Goal: Obtain resource: Obtain resource

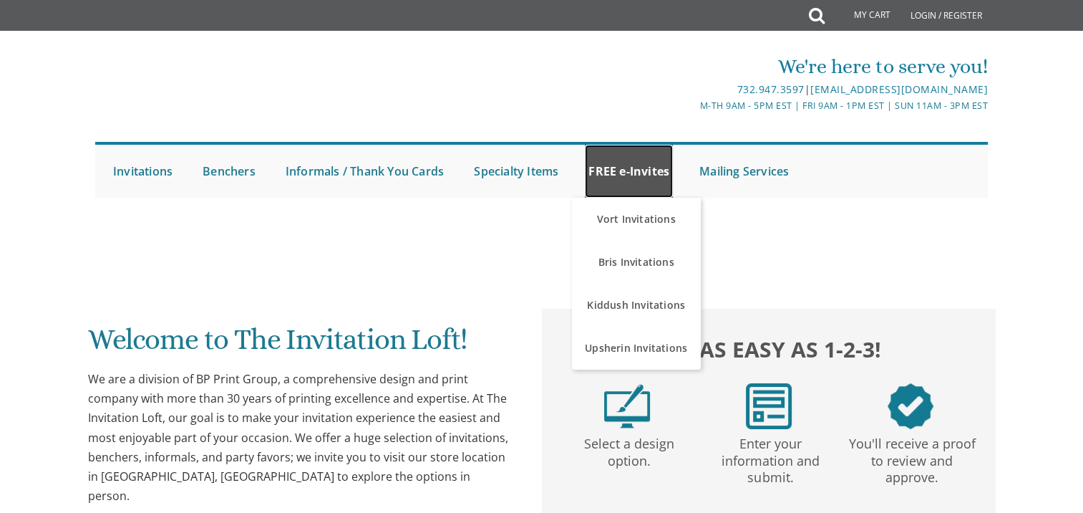
click at [598, 172] on link "FREE e-Invites" at bounding box center [629, 171] width 88 height 53
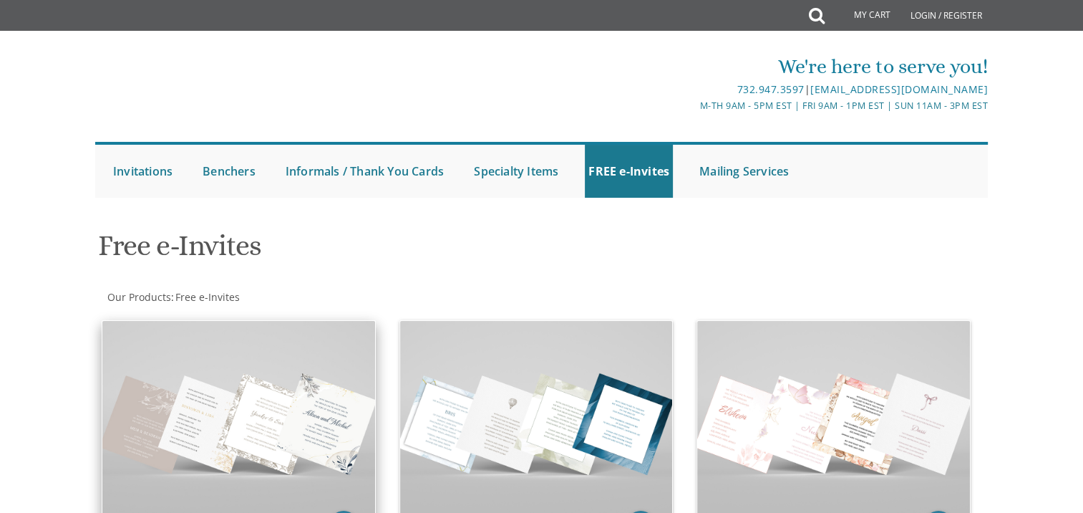
click at [286, 344] on img at bounding box center [238, 423] width 273 height 204
click at [284, 394] on img at bounding box center [238, 423] width 273 height 204
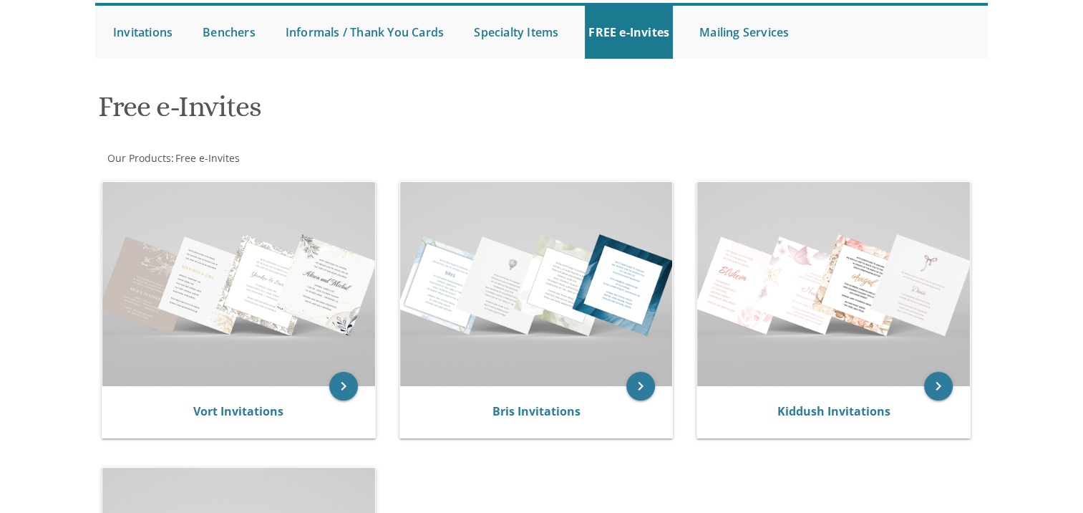
scroll to position [142, 0]
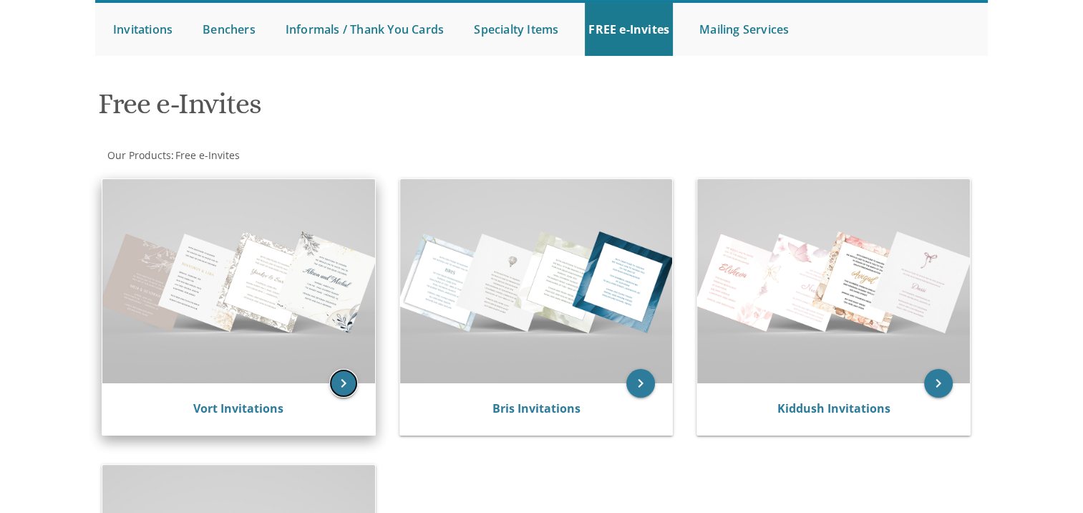
click at [344, 381] on icon "keyboard_arrow_right" at bounding box center [343, 383] width 29 height 29
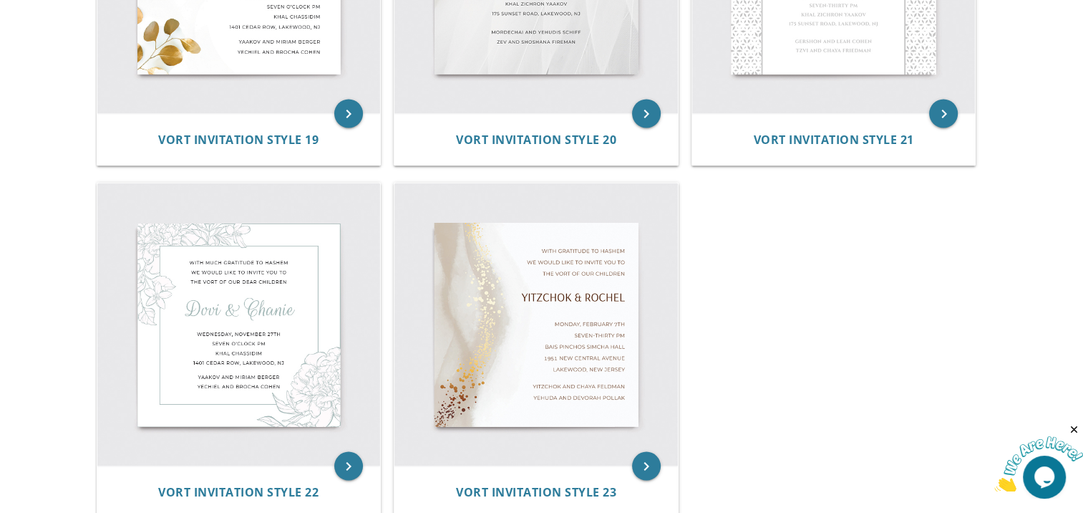
scroll to position [2636, 0]
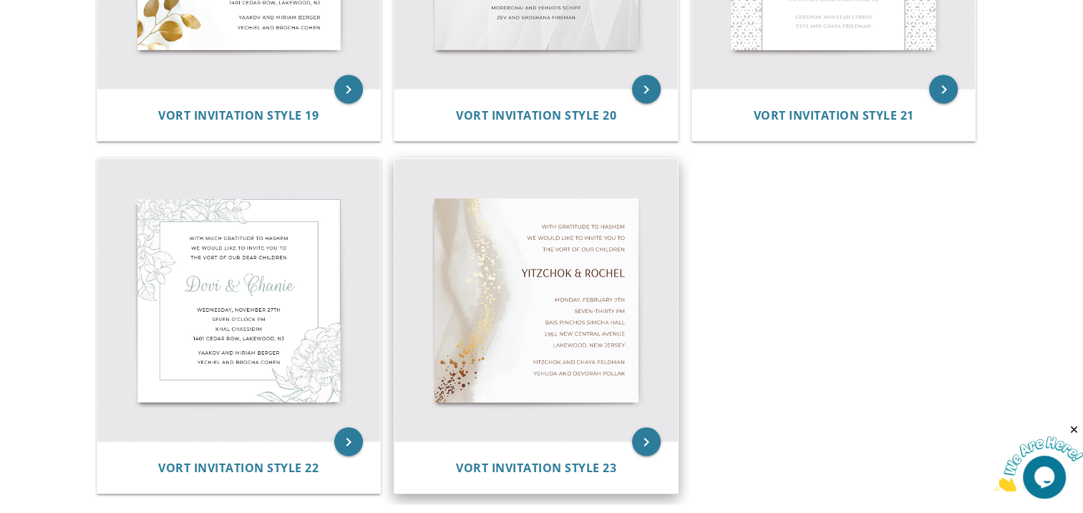
click at [564, 330] on img at bounding box center [535, 299] width 283 height 283
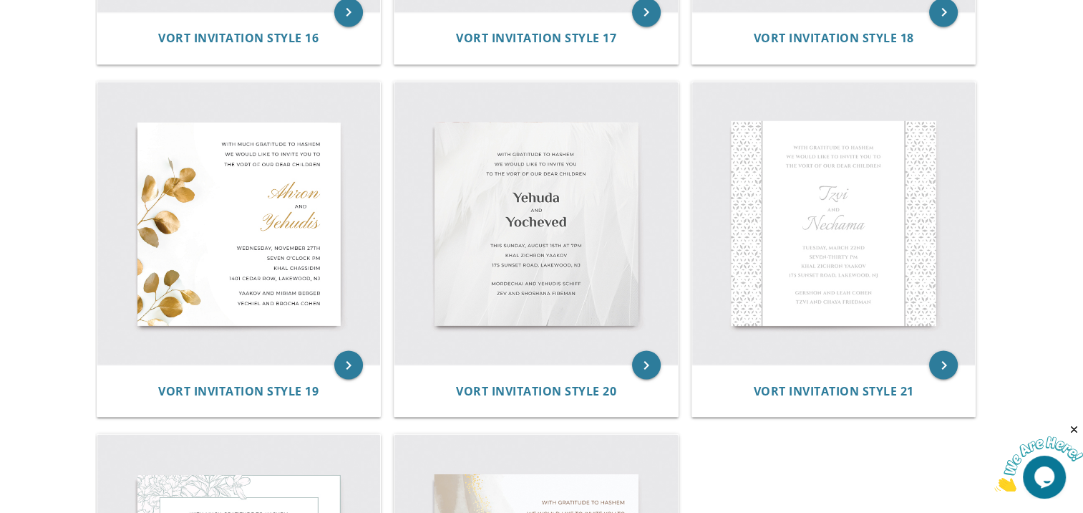
scroll to position [2363, 0]
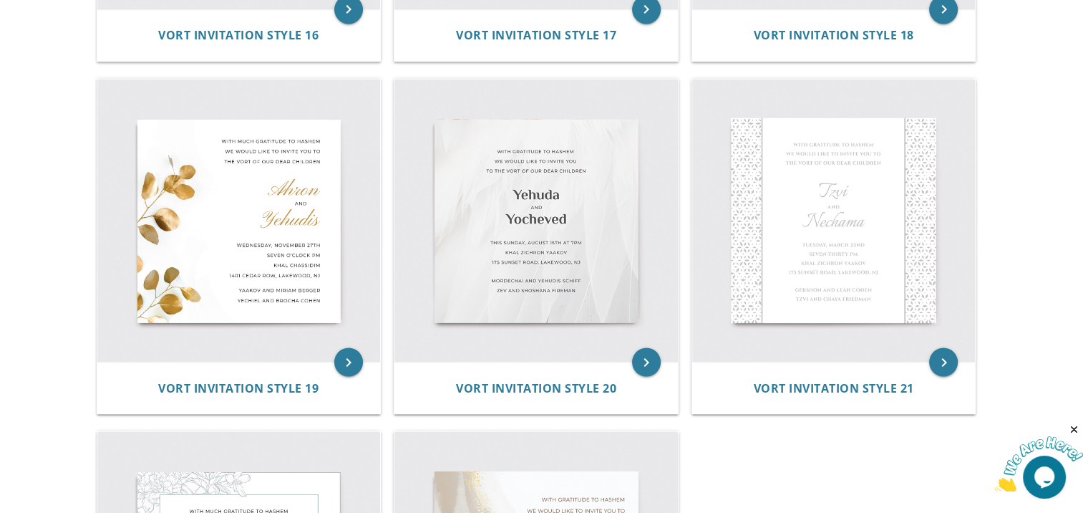
drag, startPoint x: 258, startPoint y: 191, endPoint x: 43, endPoint y: 242, distance: 221.4
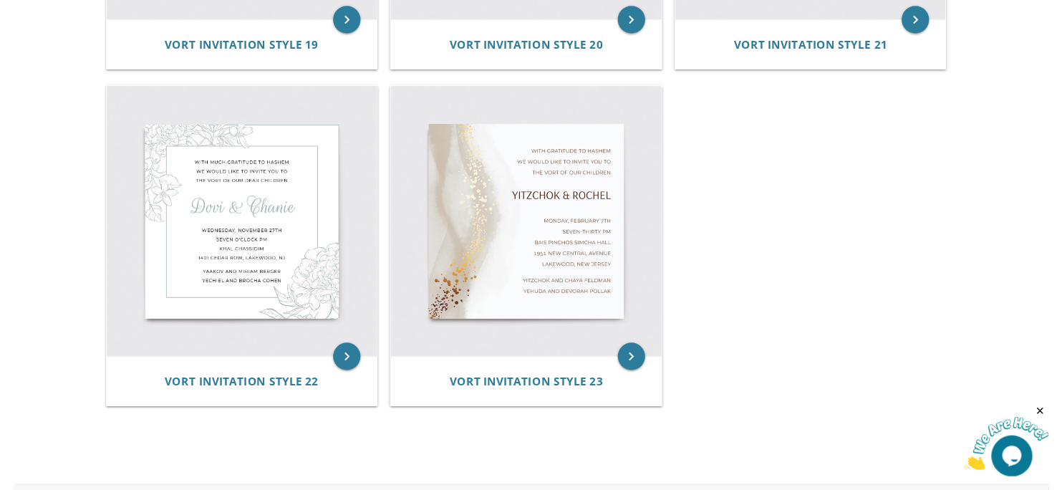
scroll to position [2705, 0]
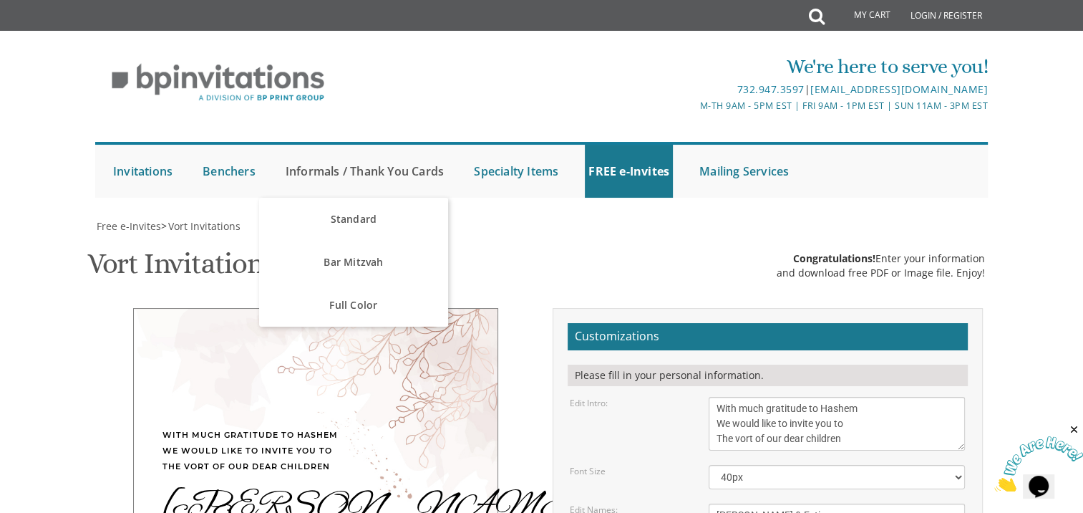
scroll to position [297, 0]
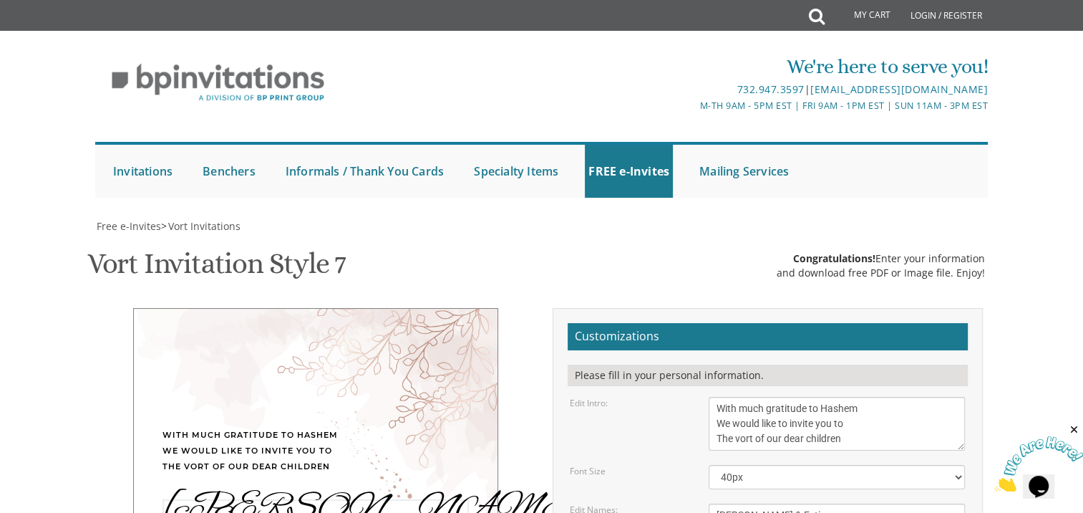
drag, startPoint x: 787, startPoint y: 219, endPoint x: 691, endPoint y: 228, distance: 97.1
click at [691, 503] on div "Edit Names: [PERSON_NAME] & Esti" at bounding box center [767, 515] width 417 height 24
type textarea "[PERSON_NAME] and [PERSON_NAME]"
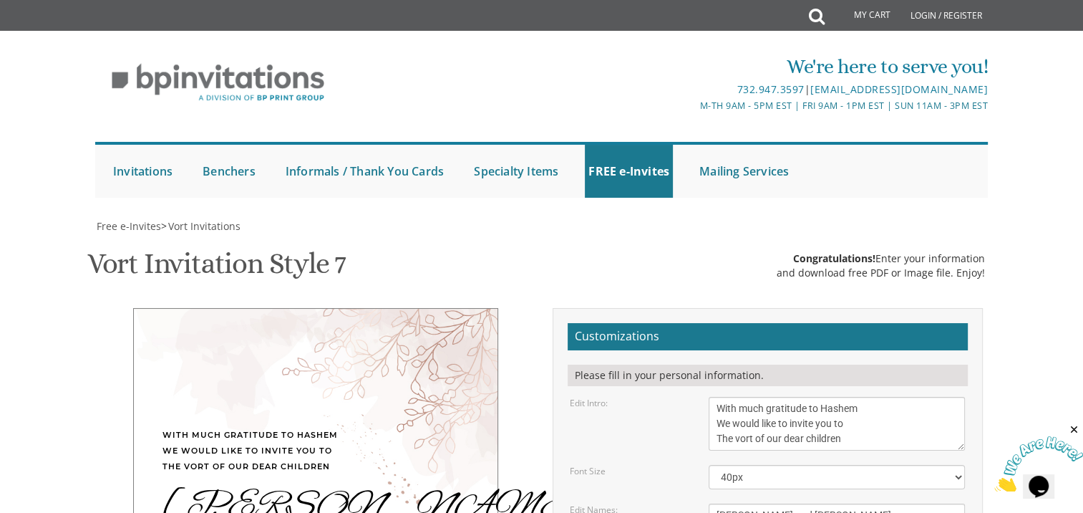
drag, startPoint x: 822, startPoint y: 273, endPoint x: 769, endPoint y: 273, distance: 53.0
drag, startPoint x: 732, startPoint y: 288, endPoint x: 693, endPoint y: 288, distance: 39.4
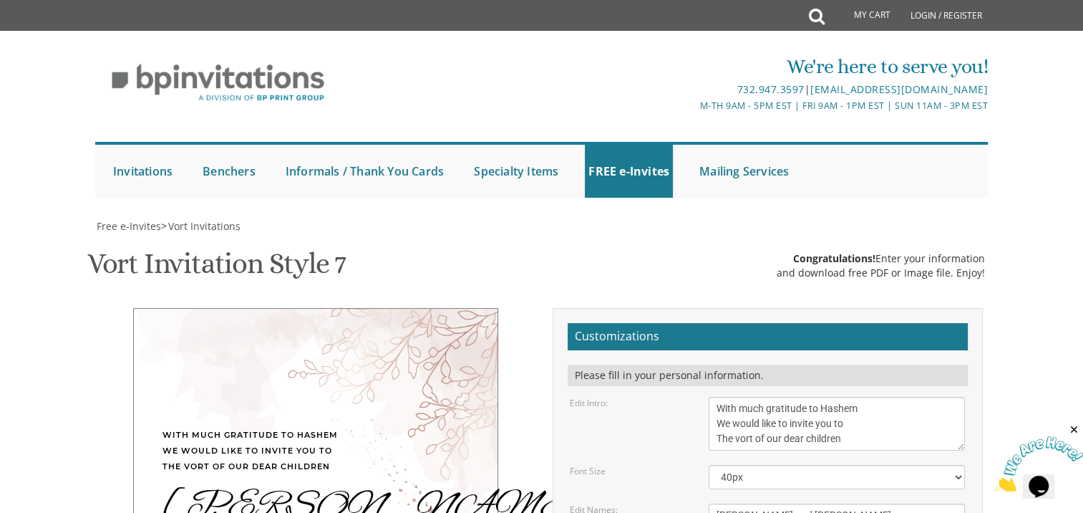
drag, startPoint x: 786, startPoint y: 286, endPoint x: 732, endPoint y: 286, distance: 53.7
type textarea "[DATE] Seven PM | Tashbar [STREET_ADDRESS]"
drag, startPoint x: 838, startPoint y: 321, endPoint x: 687, endPoint y: 321, distance: 151.8
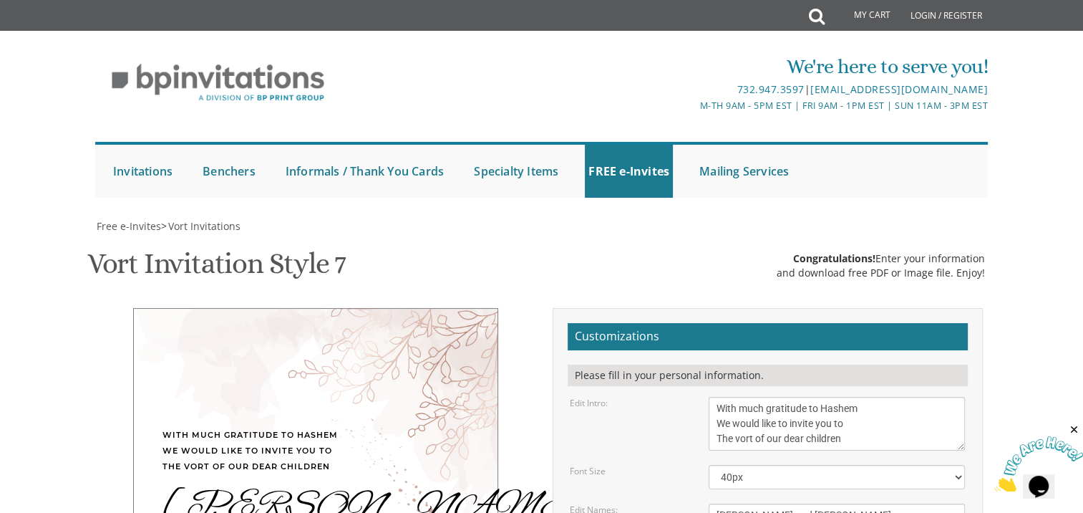
drag, startPoint x: 827, startPoint y: 334, endPoint x: 691, endPoint y: 338, distance: 136.1
type textarea "Yossi and [PERSON_NAME] Moishy and [PERSON_NAME]"
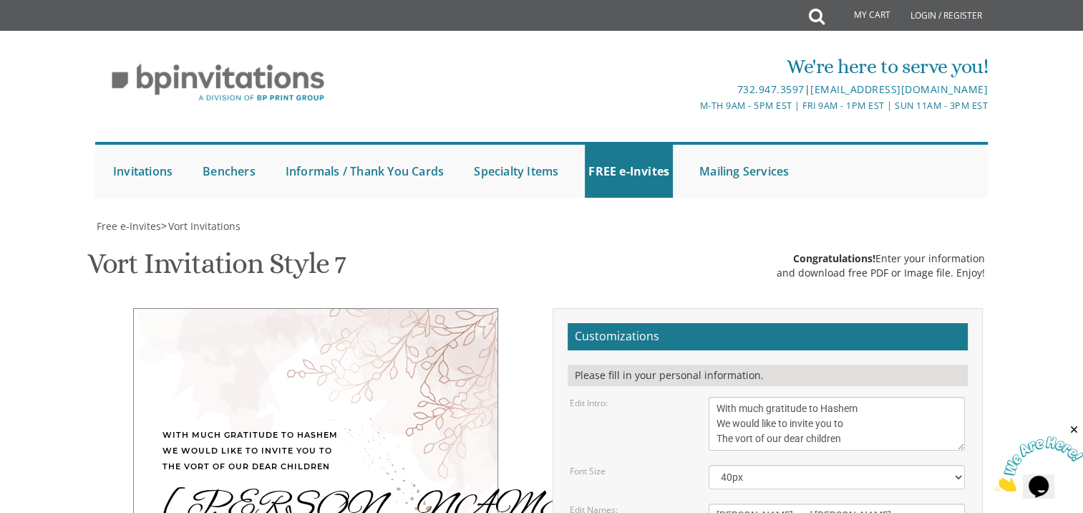
type input "[EMAIL_ADDRESS][DOMAIN_NAME]"
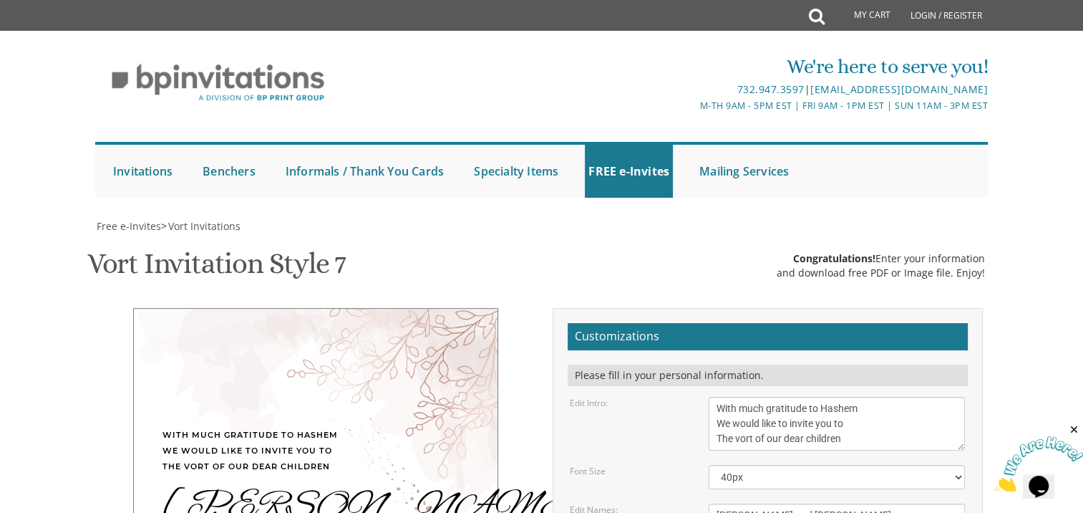
click at [747, 503] on textarea "[PERSON_NAME] & Esti" at bounding box center [837, 515] width 256 height 24
type textarea "Shmuli and Goldy"
click at [515, 379] on div "With much gratitude to Hashem We would like to invite you to The vort of our de…" at bounding box center [316, 504] width 430 height 392
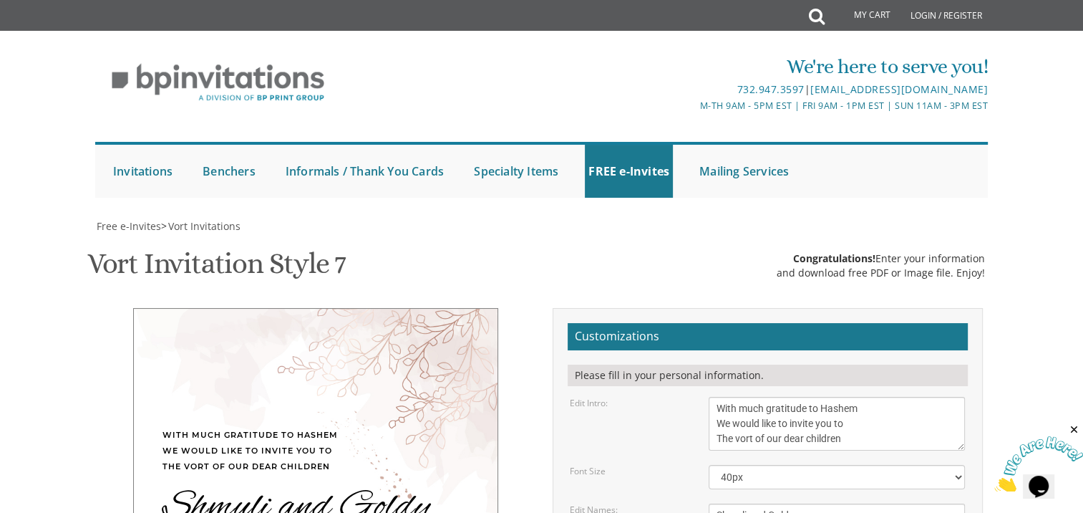
scroll to position [220, 0]
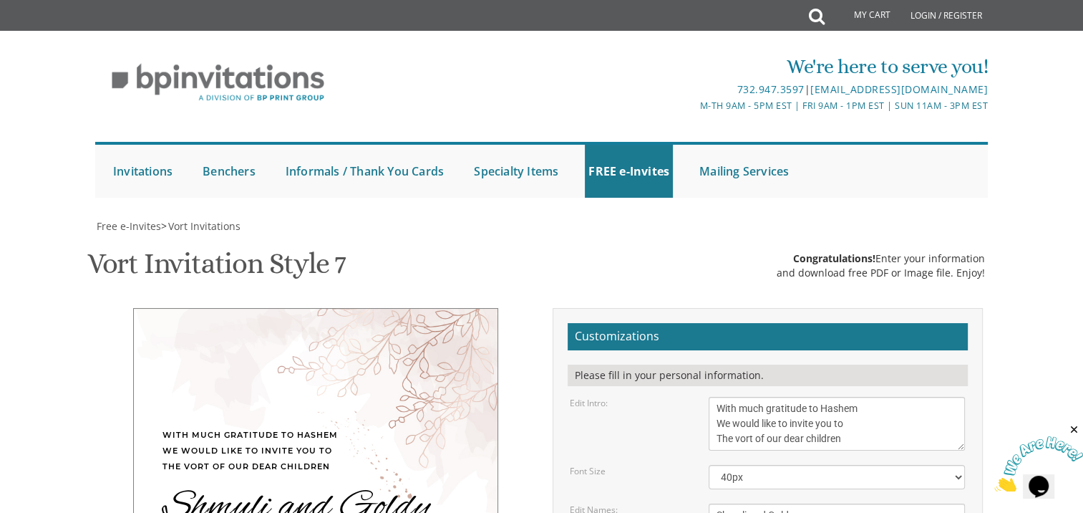
type textarea "Yossi and [PERSON_NAME] [PERSON_NAME] and [PERSON_NAME]"
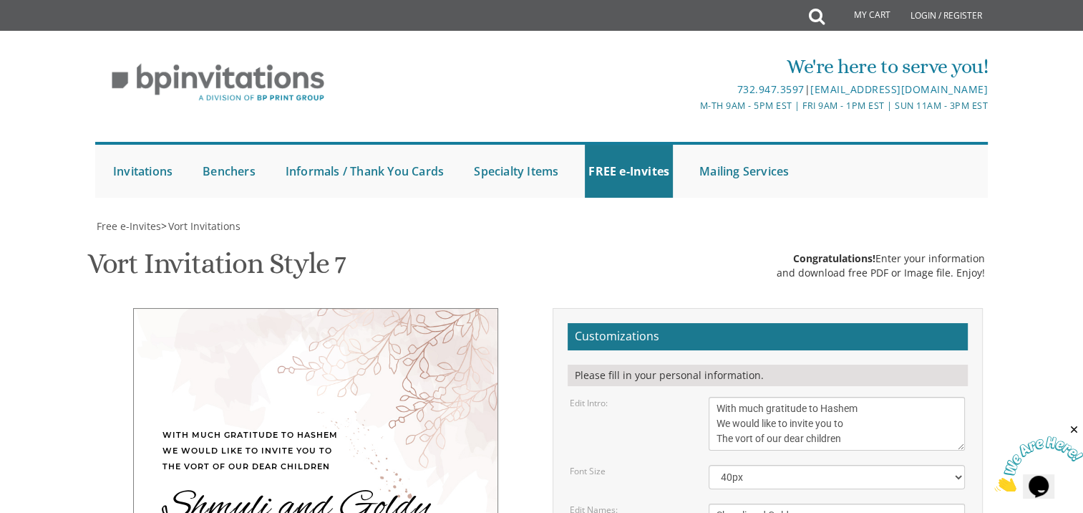
scroll to position [561, 0]
drag, startPoint x: 709, startPoint y: 147, endPoint x: 550, endPoint y: 146, distance: 158.9
type input "[EMAIL_ADDRESS][DOMAIN_NAME]"
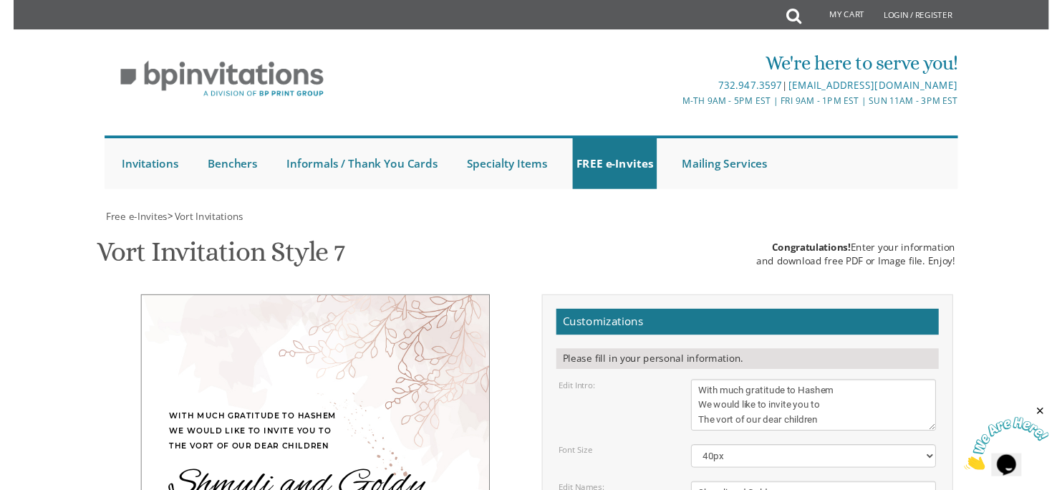
scroll to position [580, 0]
